Goal: Navigation & Orientation: Find specific page/section

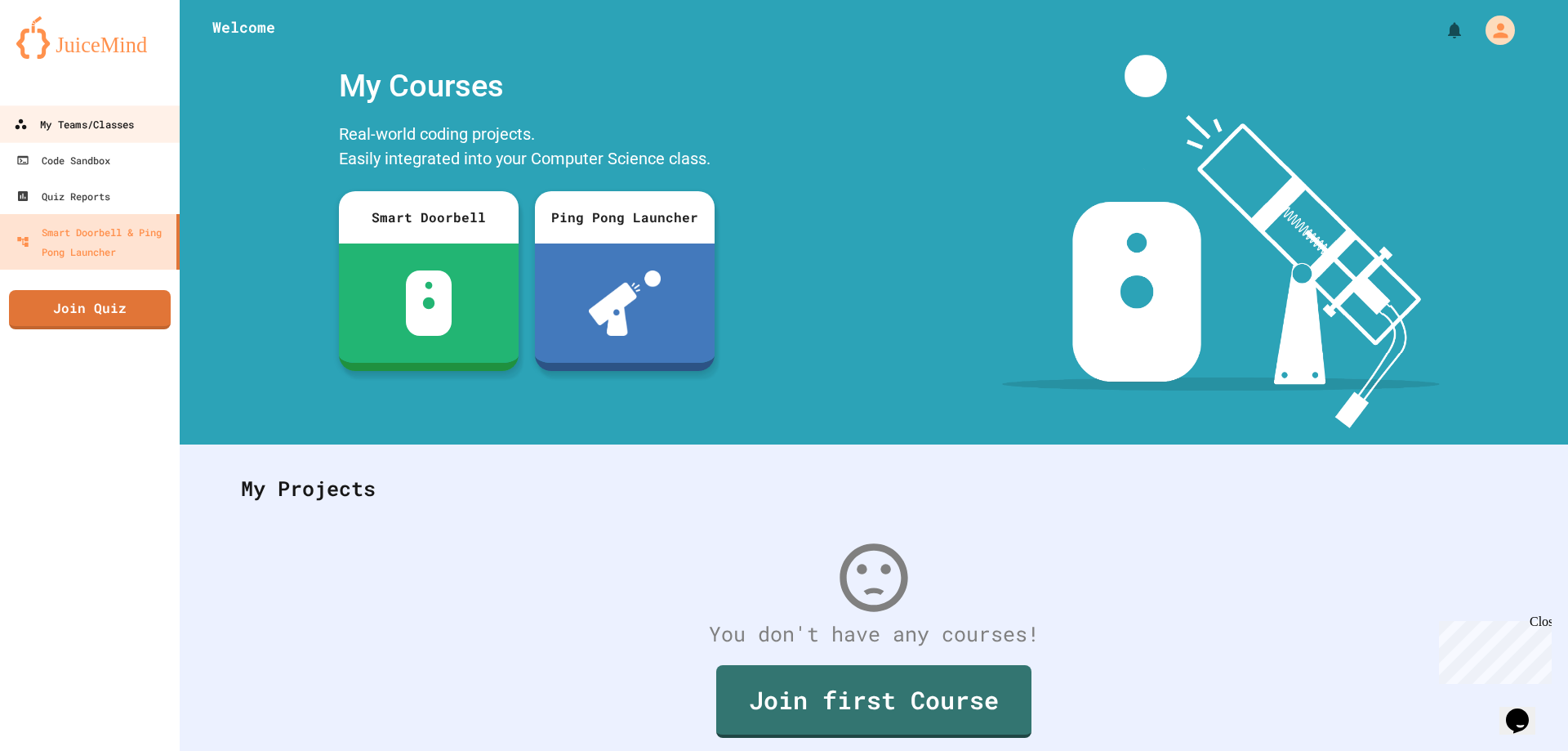
click at [106, 127] on div "My Teams/Classes" at bounding box center [73, 124] width 120 height 21
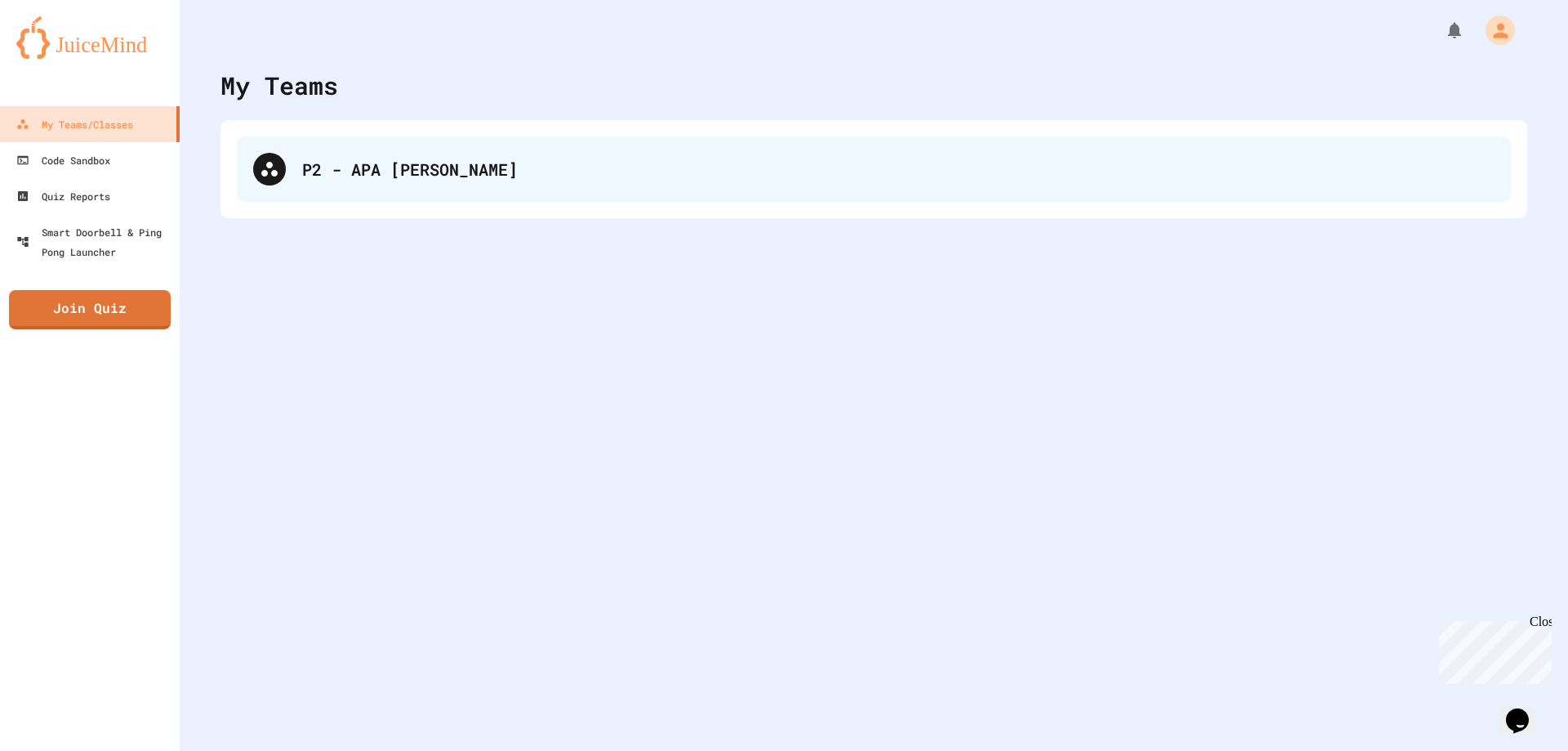
click at [441, 192] on div "P2 - APA [PERSON_NAME]" at bounding box center [874, 168] width 1274 height 66
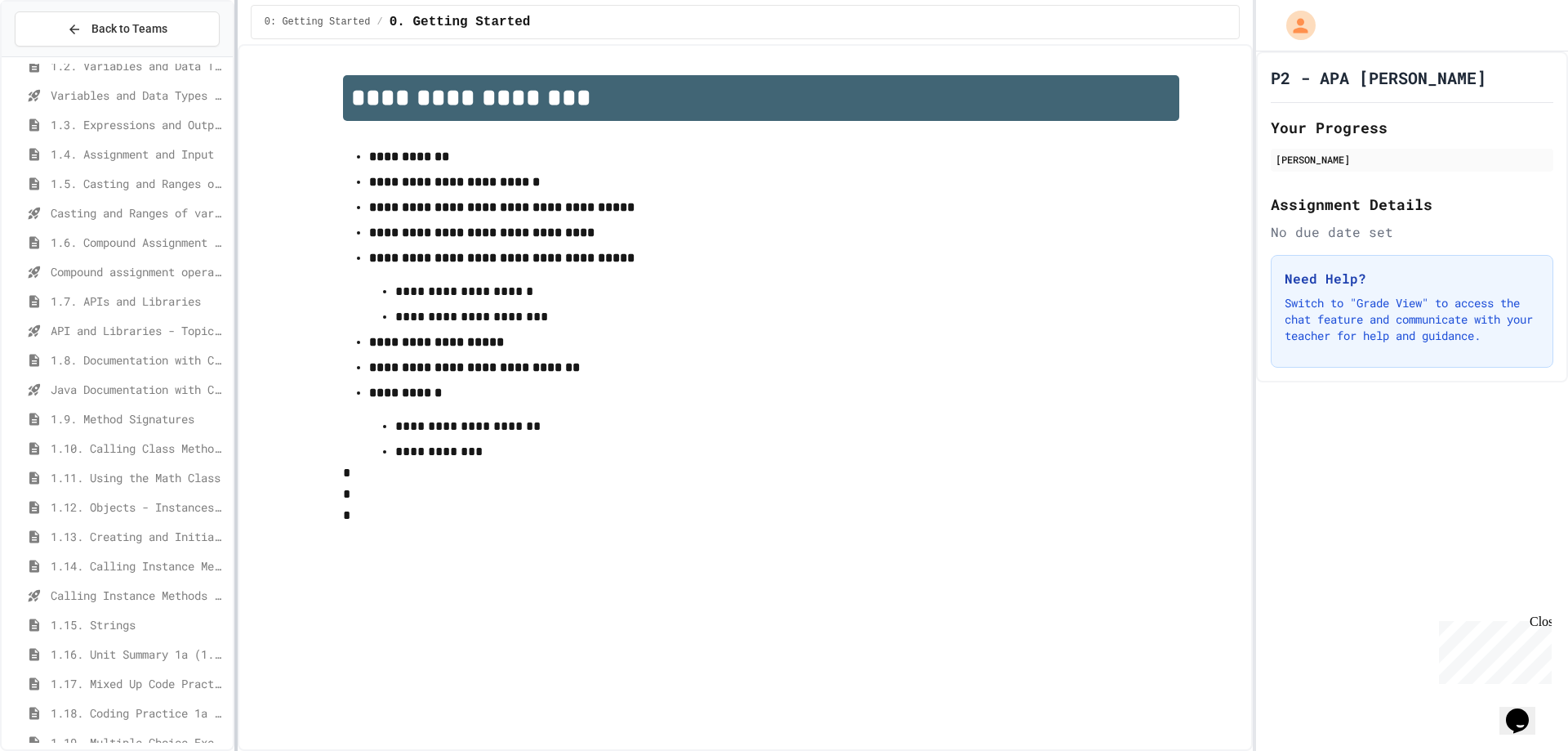
scroll to position [106, 0]
click at [115, 330] on span "1.7. APIs and Libraries" at bounding box center [138, 330] width 175 height 18
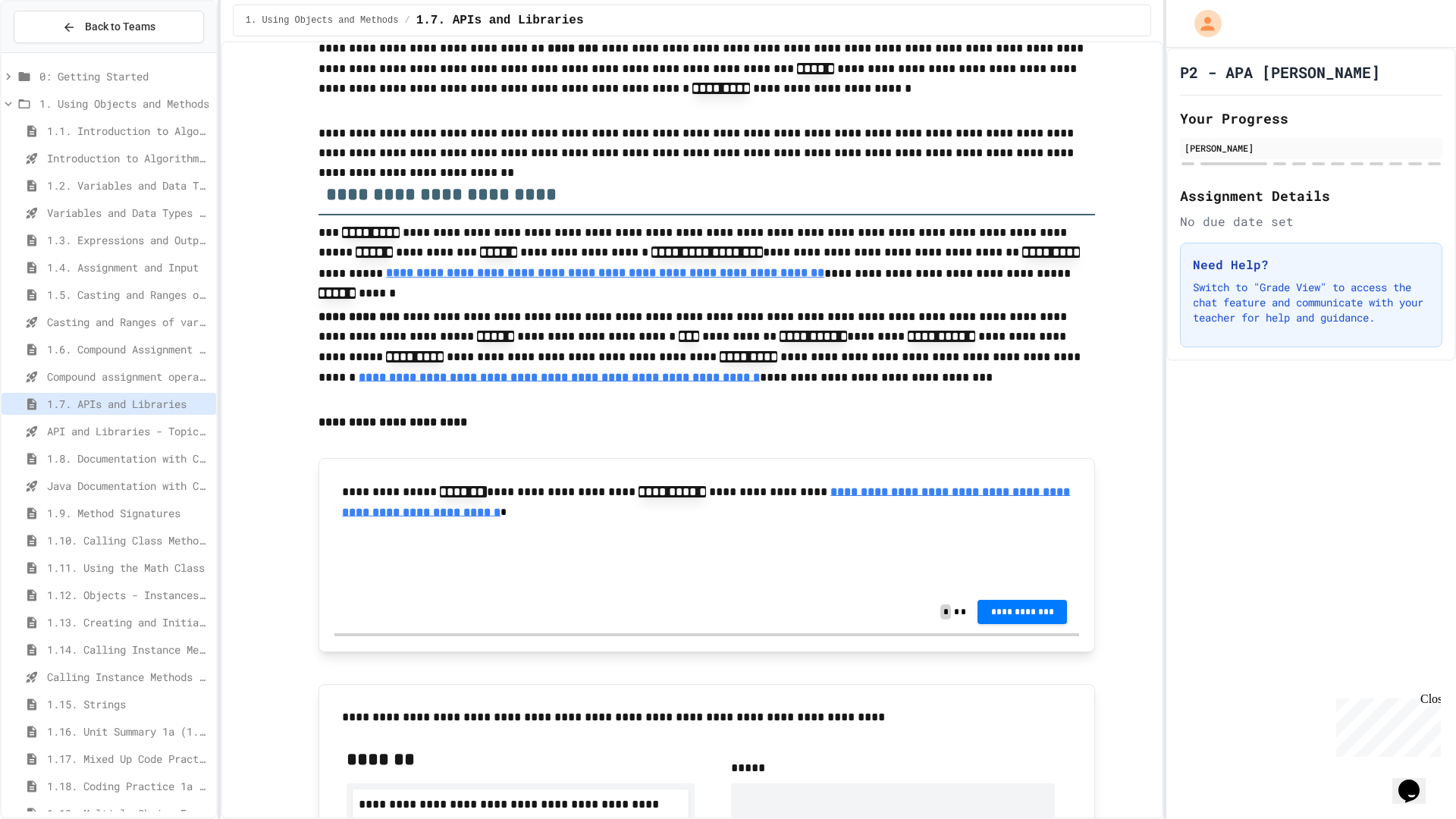
scroll to position [279, 0]
